Goal: Task Accomplishment & Management: Manage account settings

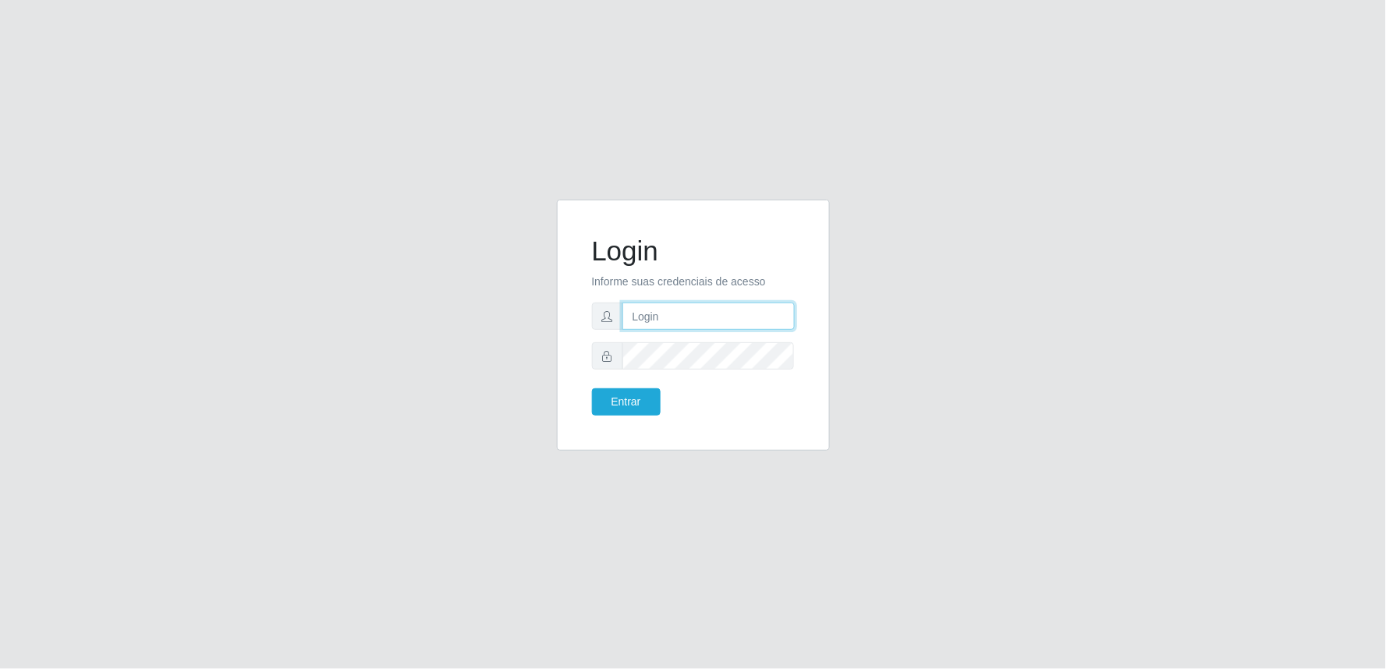
click at [715, 320] on input "text" at bounding box center [708, 316] width 172 height 27
type input "[EMAIL_ADDRESS][DOMAIN_NAME]"
click at [592, 388] on button "Entrar" at bounding box center [626, 401] width 69 height 27
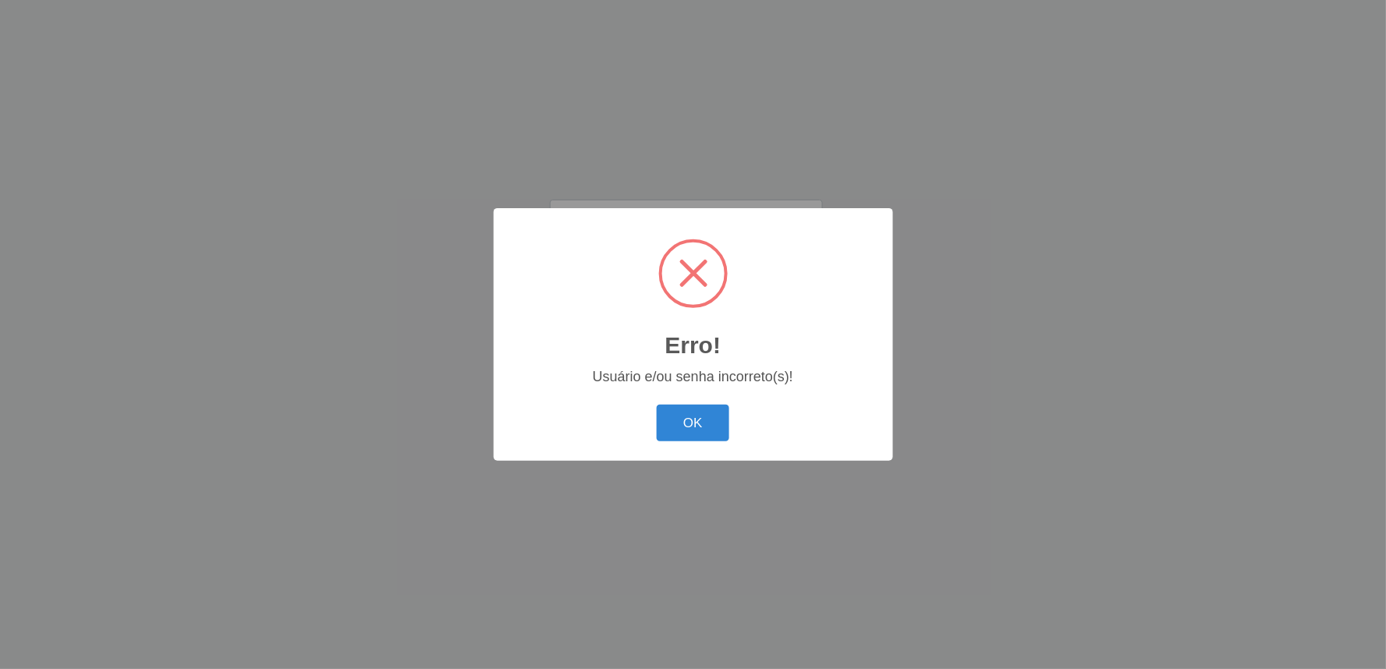
click at [657, 405] on button "OK" at bounding box center [693, 423] width 73 height 37
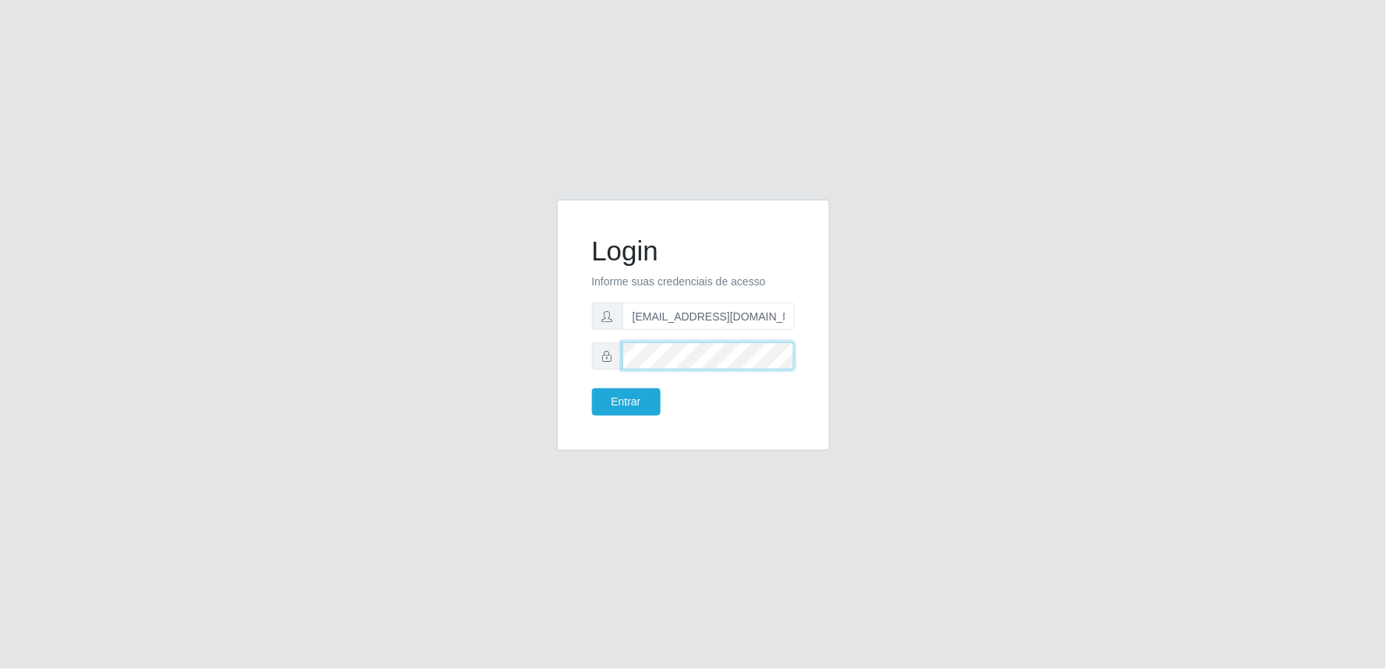
click at [592, 388] on button "Entrar" at bounding box center [626, 401] width 69 height 27
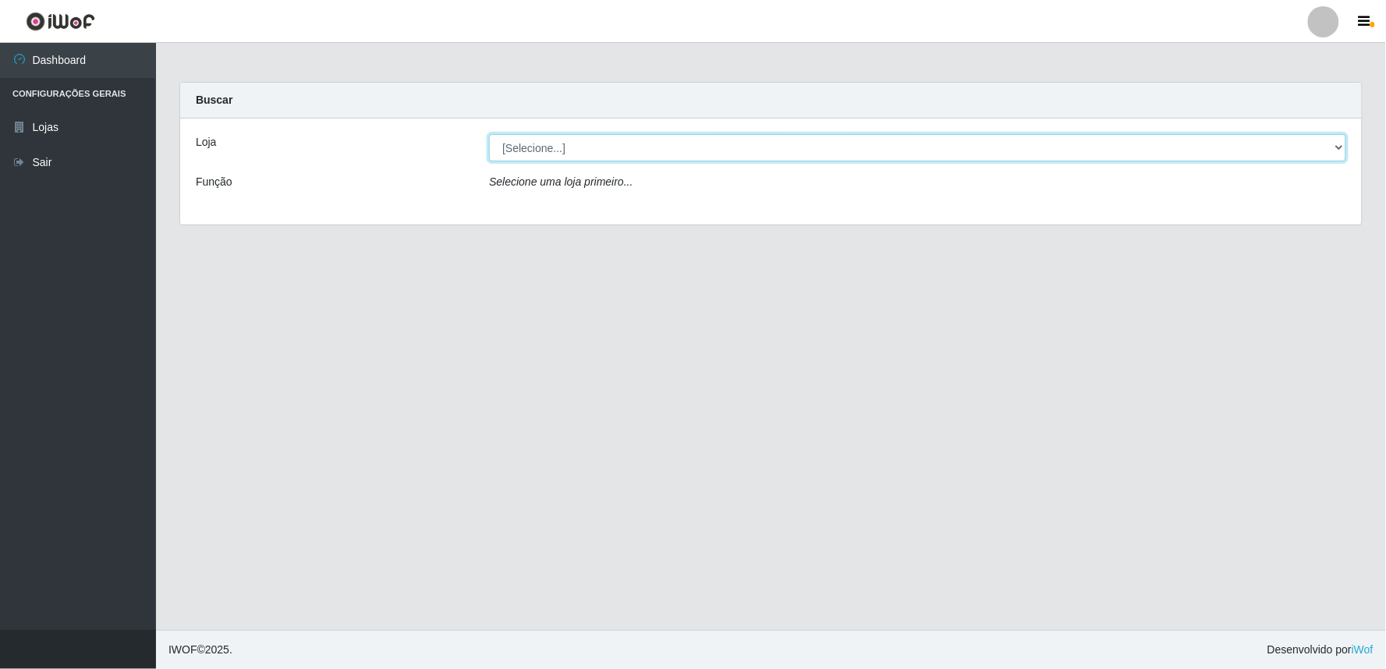
click at [1341, 159] on select "[Selecione...] Queiroz Atacadão - Ceará Mirim" at bounding box center [917, 147] width 857 height 27
select select "465"
click at [489, 134] on select "[Selecione...] Queiroz Atacadão - Ceará Mirim" at bounding box center [917, 147] width 857 height 27
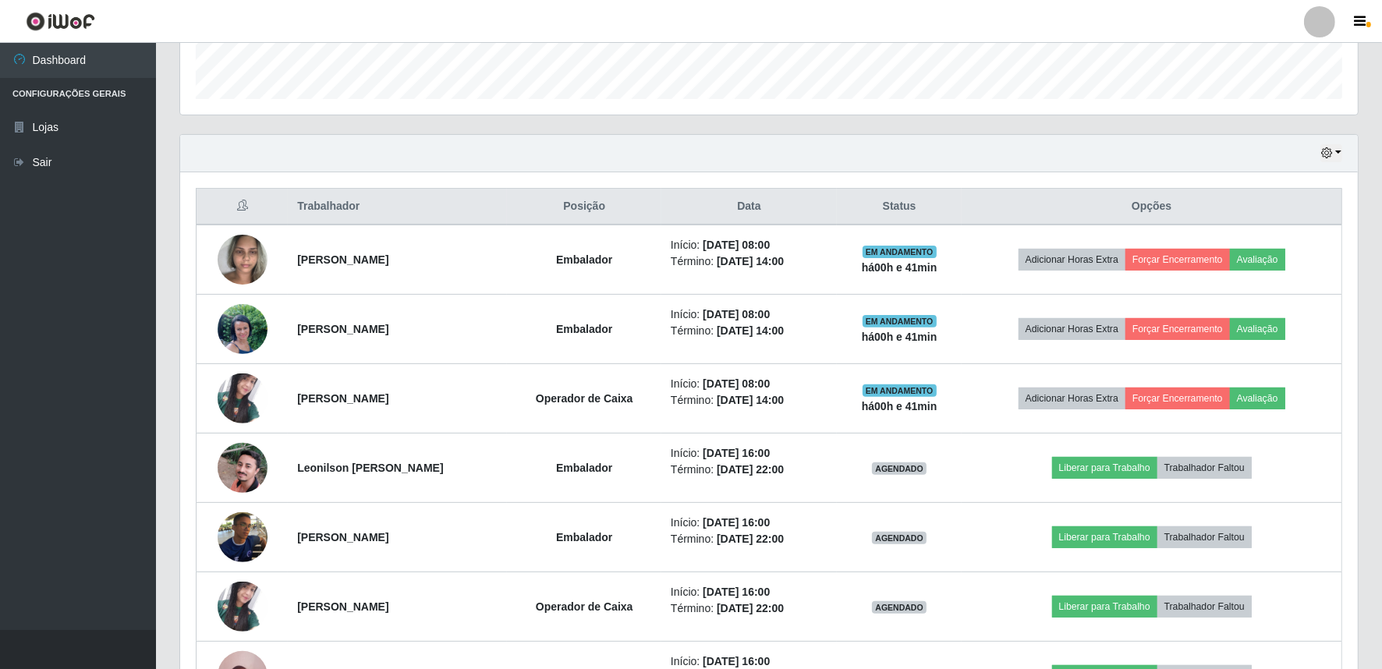
scroll to position [462, 0]
